Goal: Information Seeking & Learning: Learn about a topic

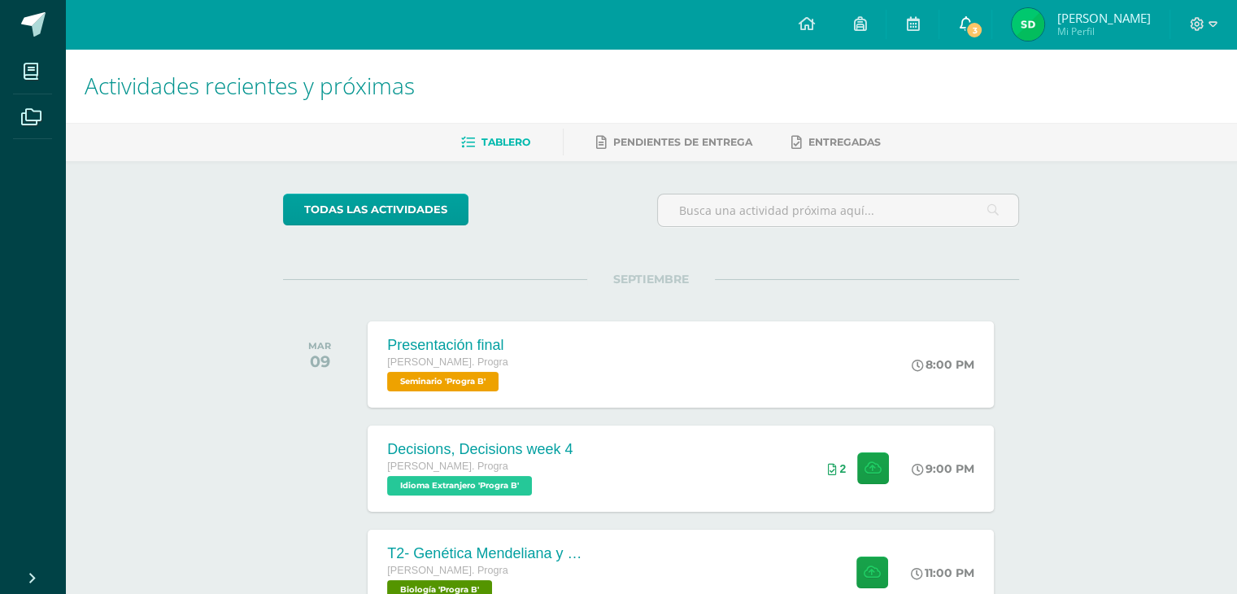
click at [979, 17] on link "3" at bounding box center [966, 24] width 52 height 49
click at [618, 285] on span "SEPTIEMBRE" at bounding box center [651, 279] width 128 height 15
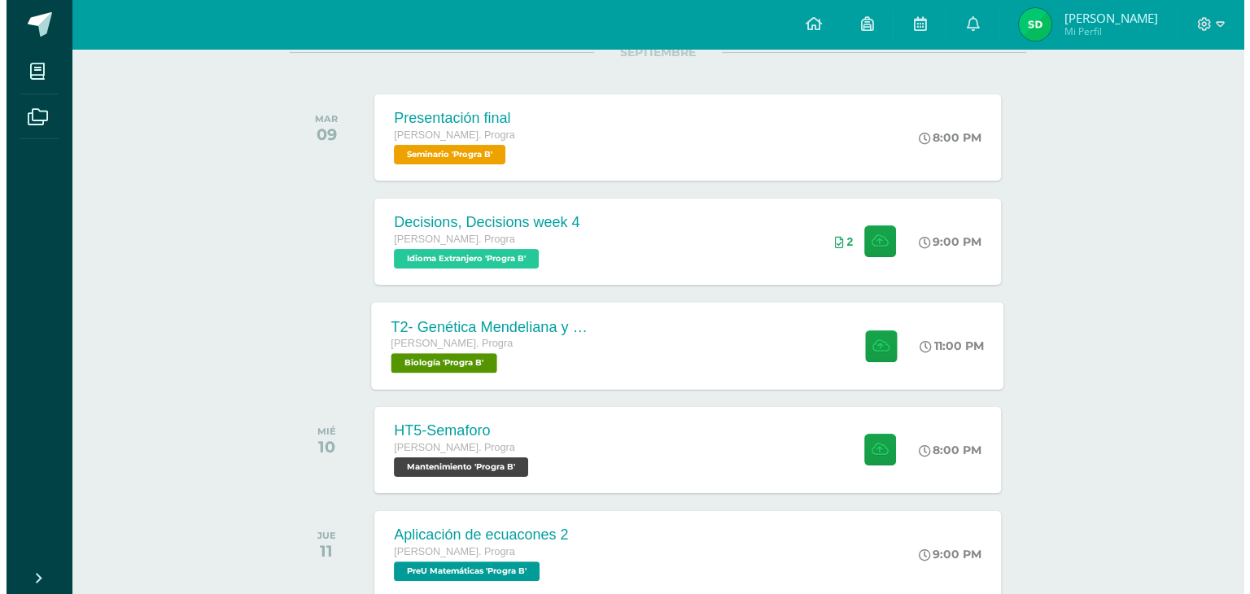
scroll to position [228, 0]
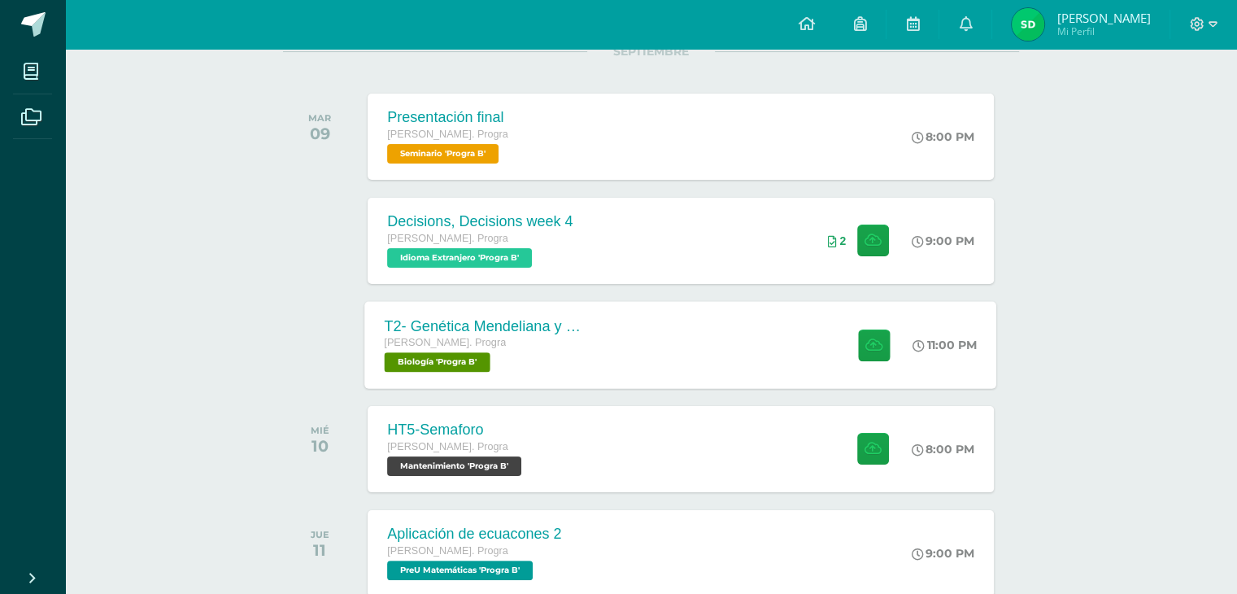
click at [687, 329] on div "T2- Genética Mendeliana y sus aplicaciones [PERSON_NAME]. Progra Biología 'Prog…" at bounding box center [681, 344] width 632 height 87
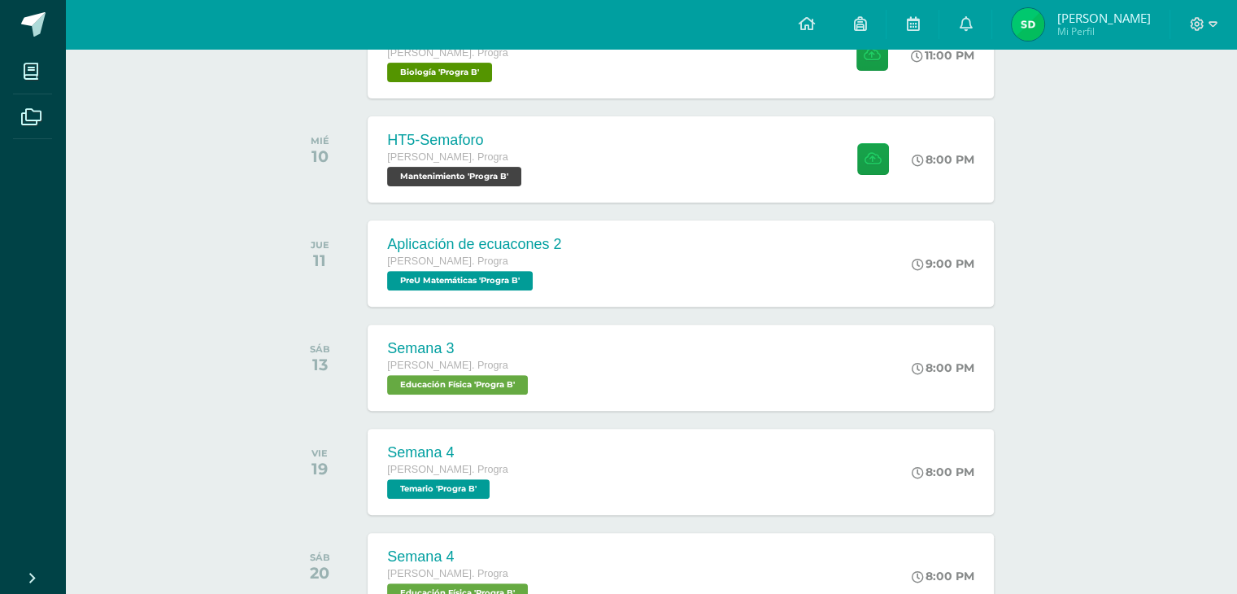
scroll to position [519, 0]
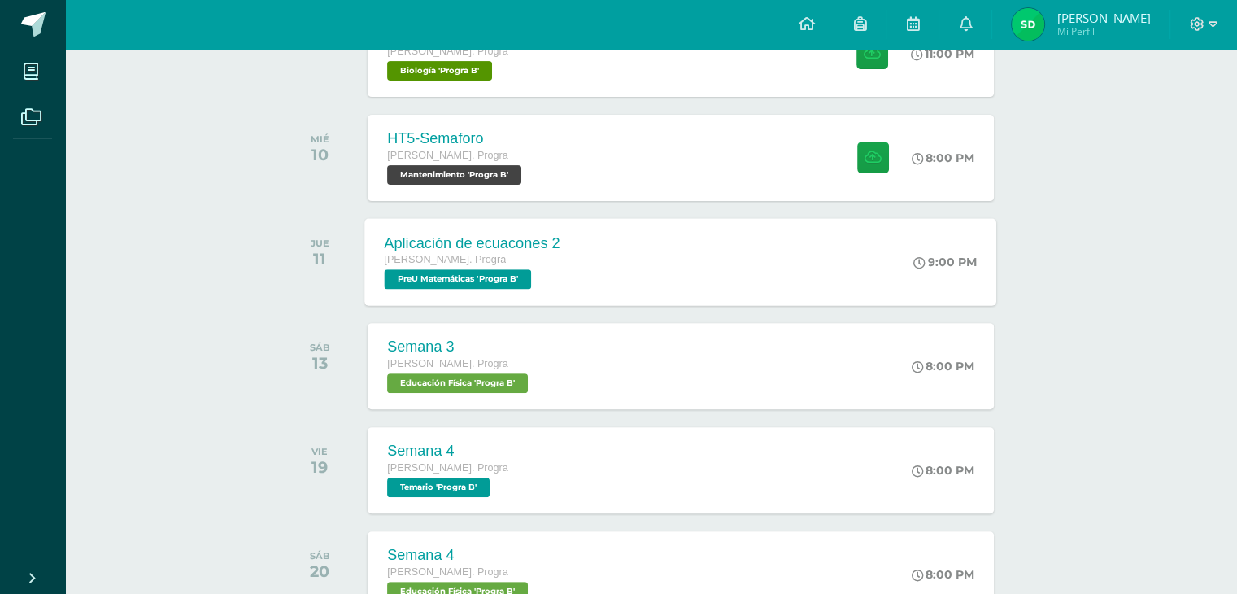
click at [621, 235] on div "Aplicación de ecuacones 2 Quinto Bach. Progra PreU Matemáticas 'Progra B' 9:00 …" at bounding box center [681, 261] width 632 height 87
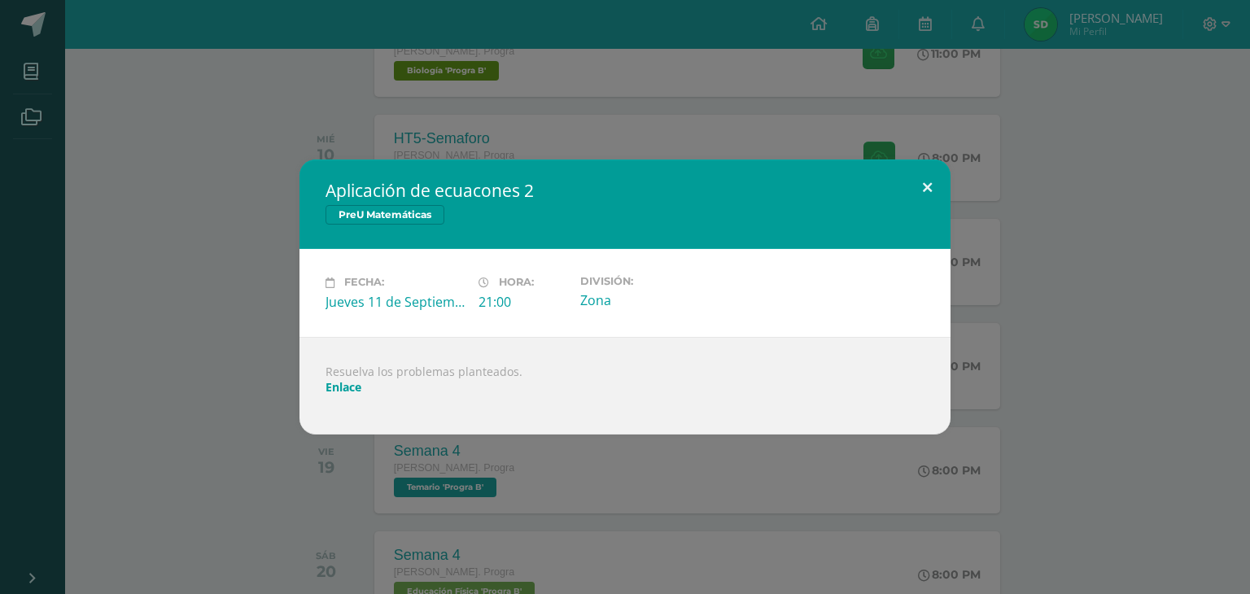
click at [933, 190] on button at bounding box center [927, 186] width 46 height 55
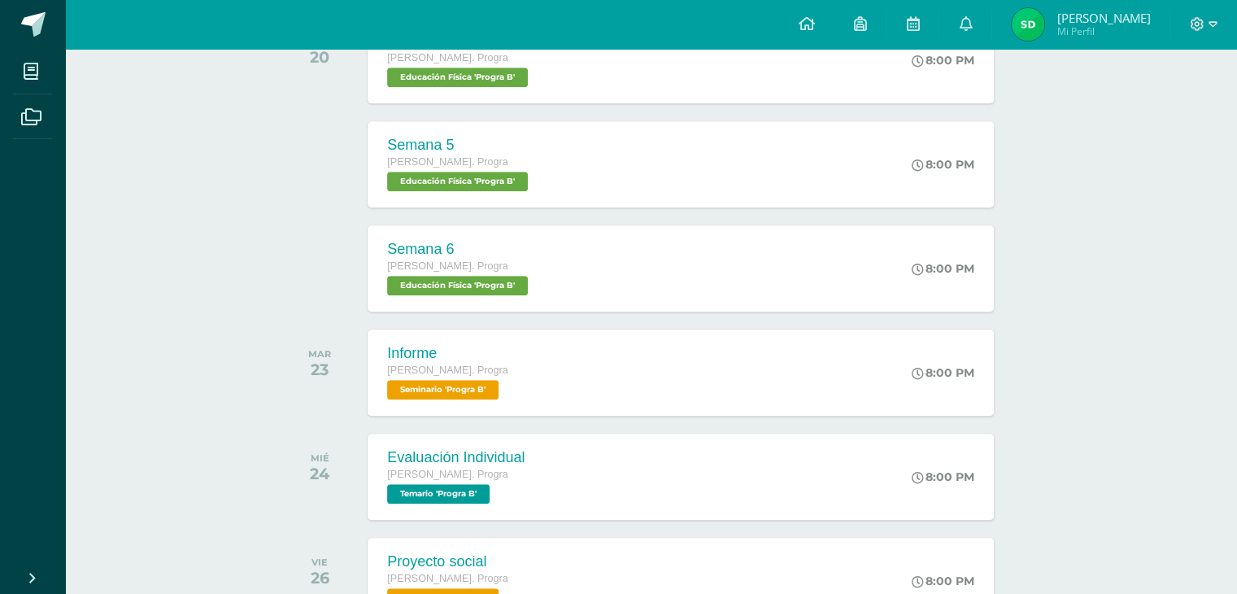
scroll to position [1032, 0]
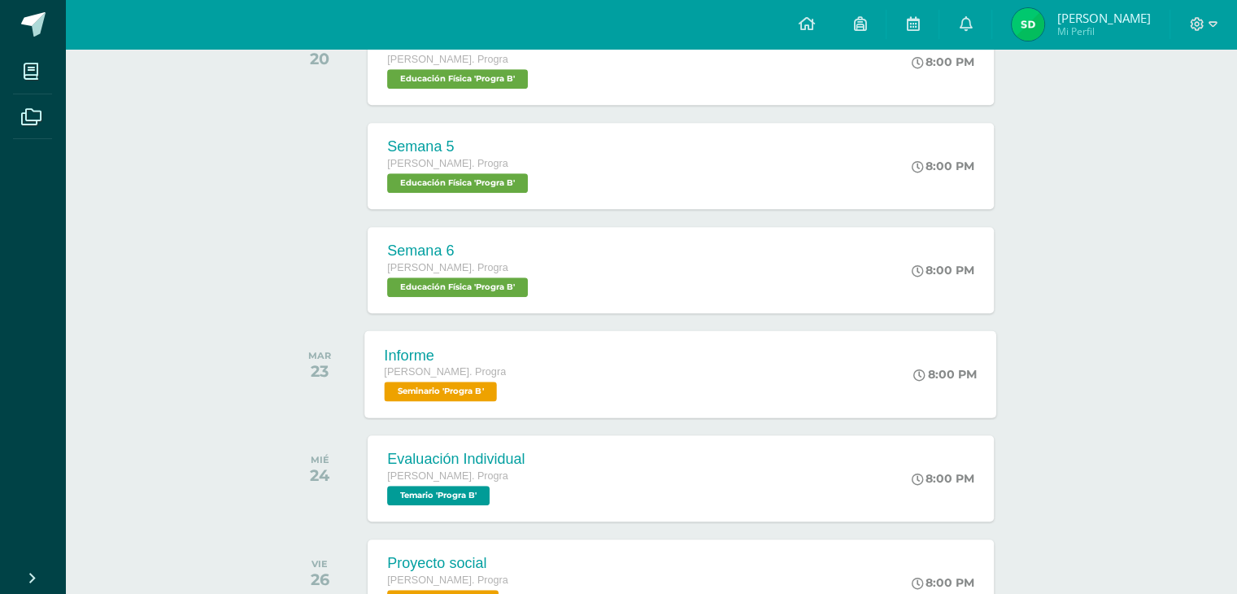
click at [798, 363] on div "Informe Quinto Bach. Progra Seminario 'Progra B' 8:00 PM Informe Seminario Carg…" at bounding box center [681, 373] width 632 height 87
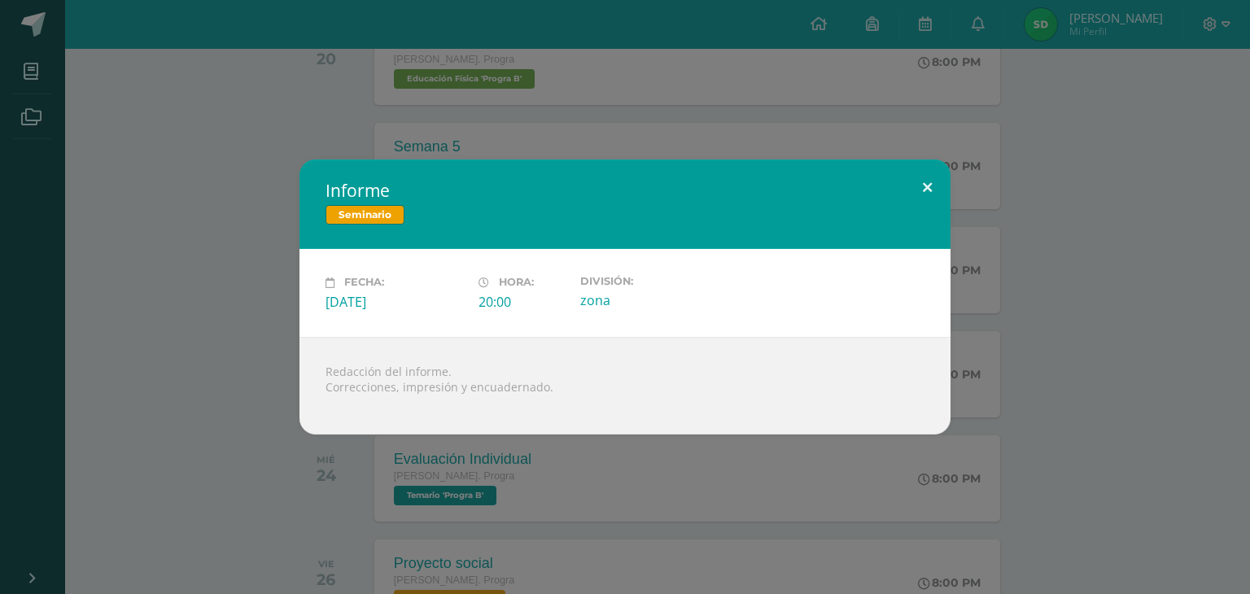
click at [932, 194] on button at bounding box center [927, 186] width 46 height 55
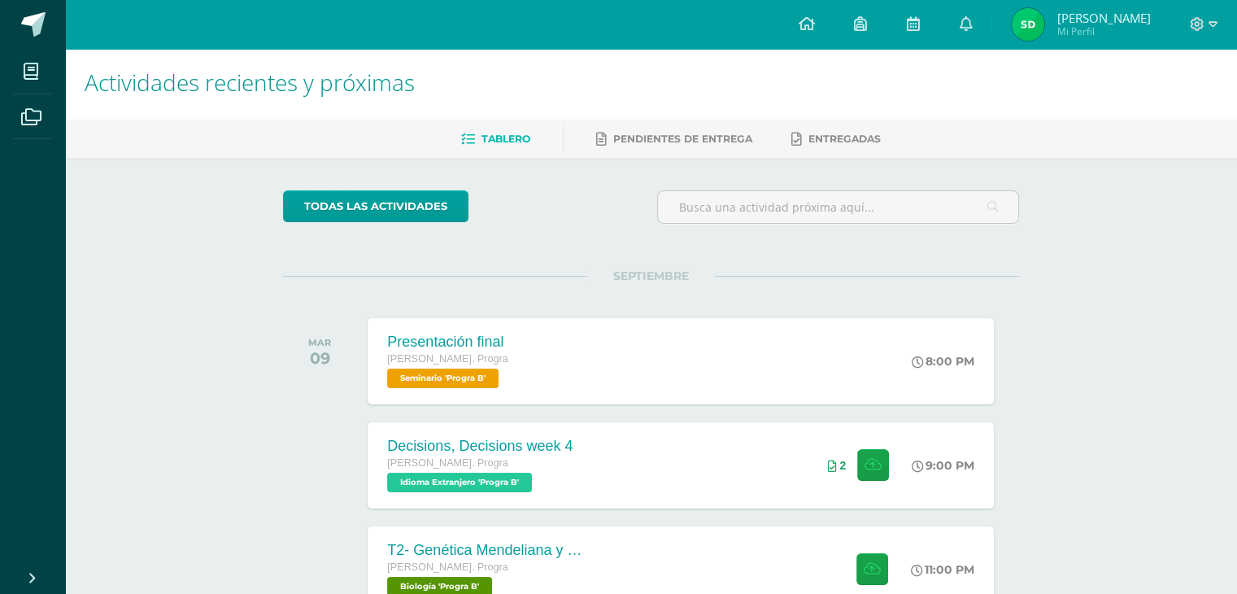
scroll to position [0, 0]
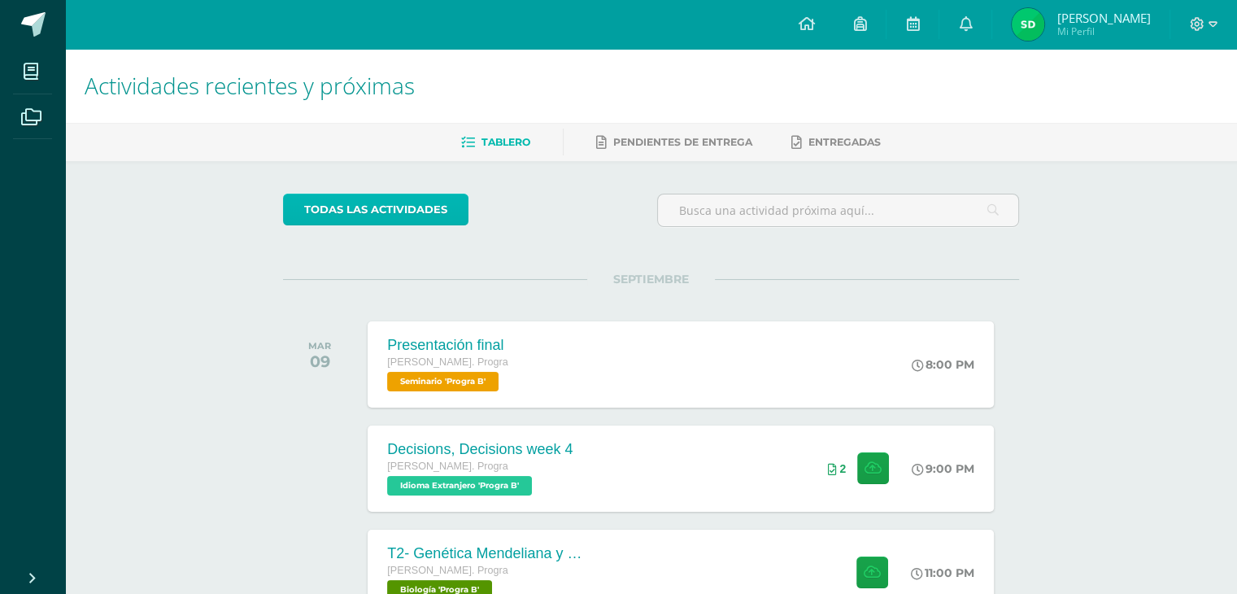
click at [338, 212] on link "todas las Actividades" at bounding box center [375, 210] width 185 height 32
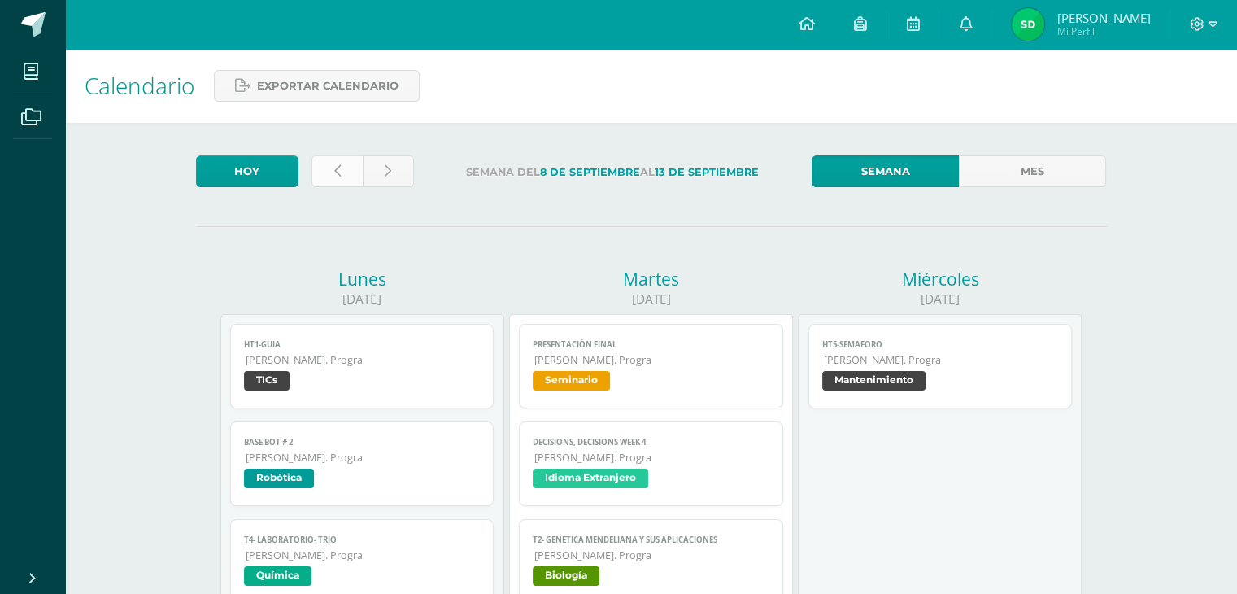
click at [358, 167] on link at bounding box center [337, 171] width 51 height 32
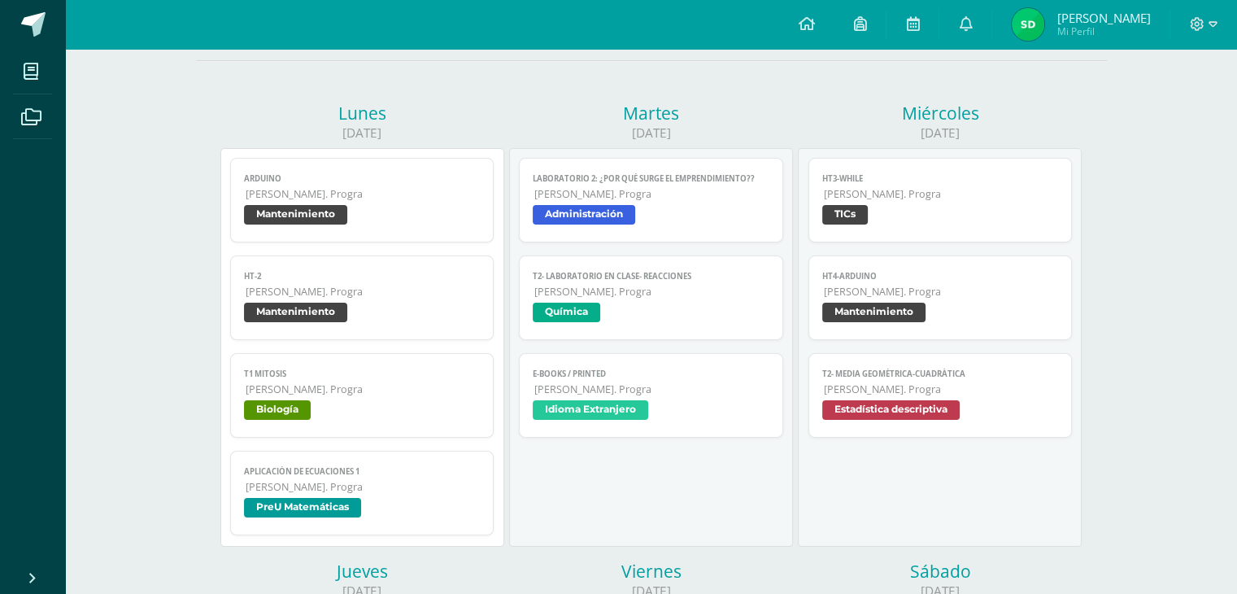
scroll to position [48, 0]
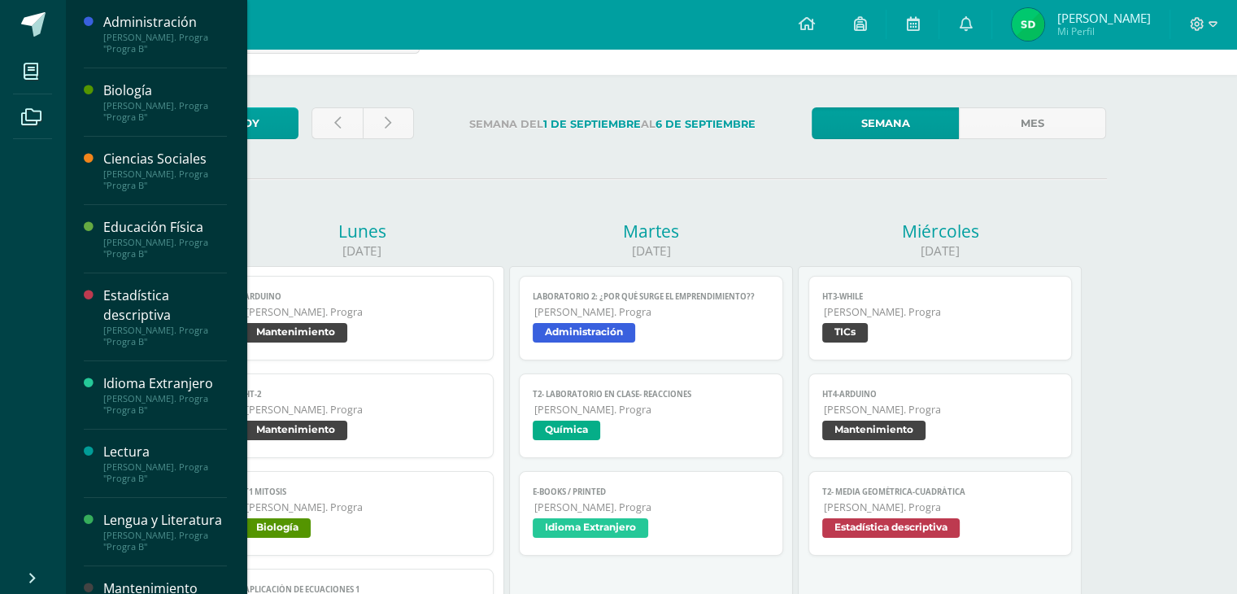
click at [110, 109] on div "[PERSON_NAME]. Progra "Progra B"" at bounding box center [165, 111] width 124 height 23
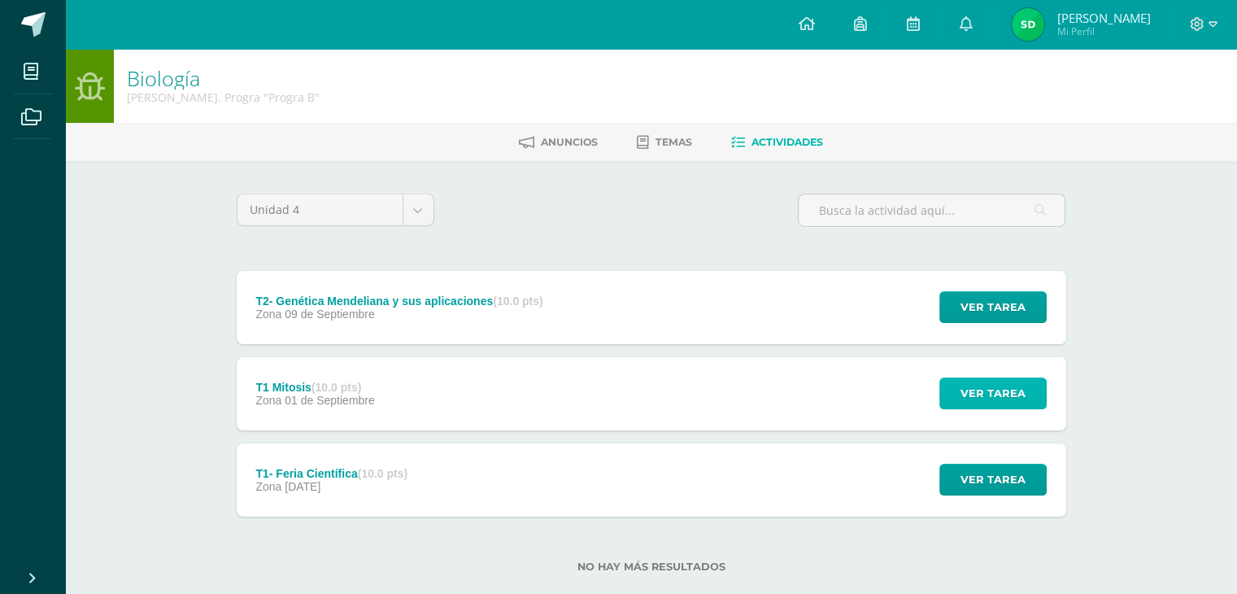
click at [1004, 386] on span "Ver tarea" at bounding box center [993, 393] width 65 height 30
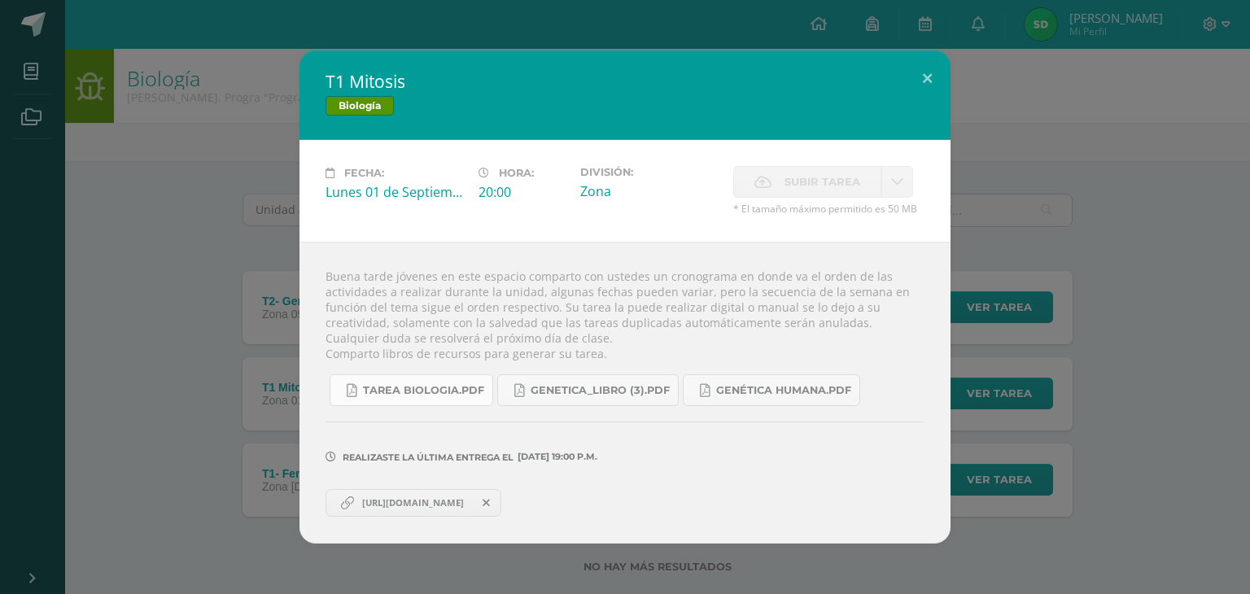
click at [377, 396] on span "Tarea biologia.pdf" at bounding box center [423, 390] width 121 height 13
